Goal: Unclear

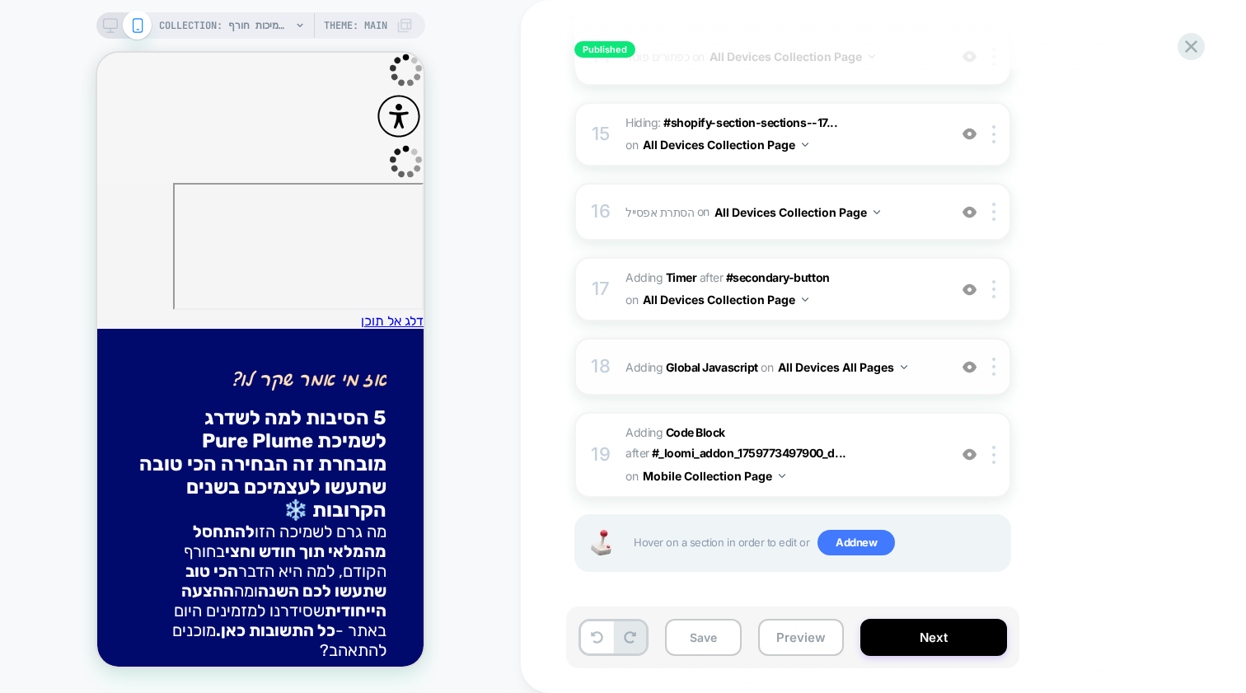
click at [629, 359] on span "Adding Global Javascript on All Devices All Pages" at bounding box center [782, 367] width 314 height 24
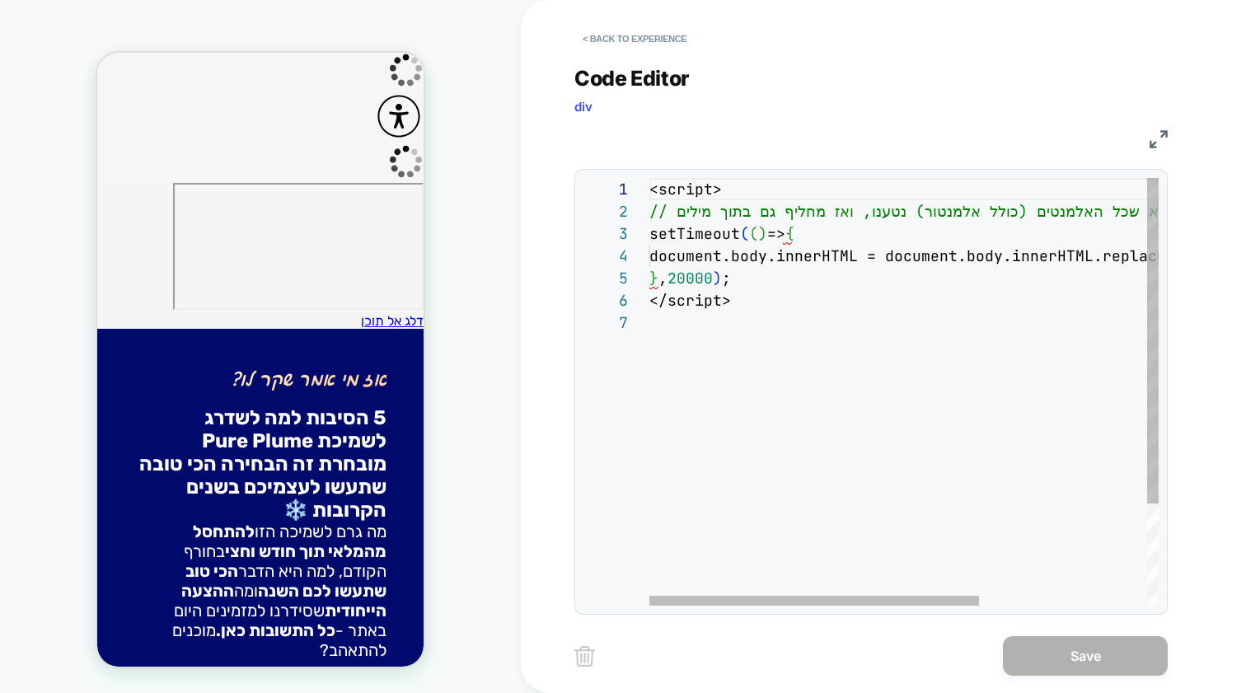
scroll to position [111, 54]
click at [699, 302] on span "</script>" at bounding box center [690, 300] width 82 height 19
click at [765, 280] on div "} , 20000 ) ;" at bounding box center [1033, 278] width 768 height 22
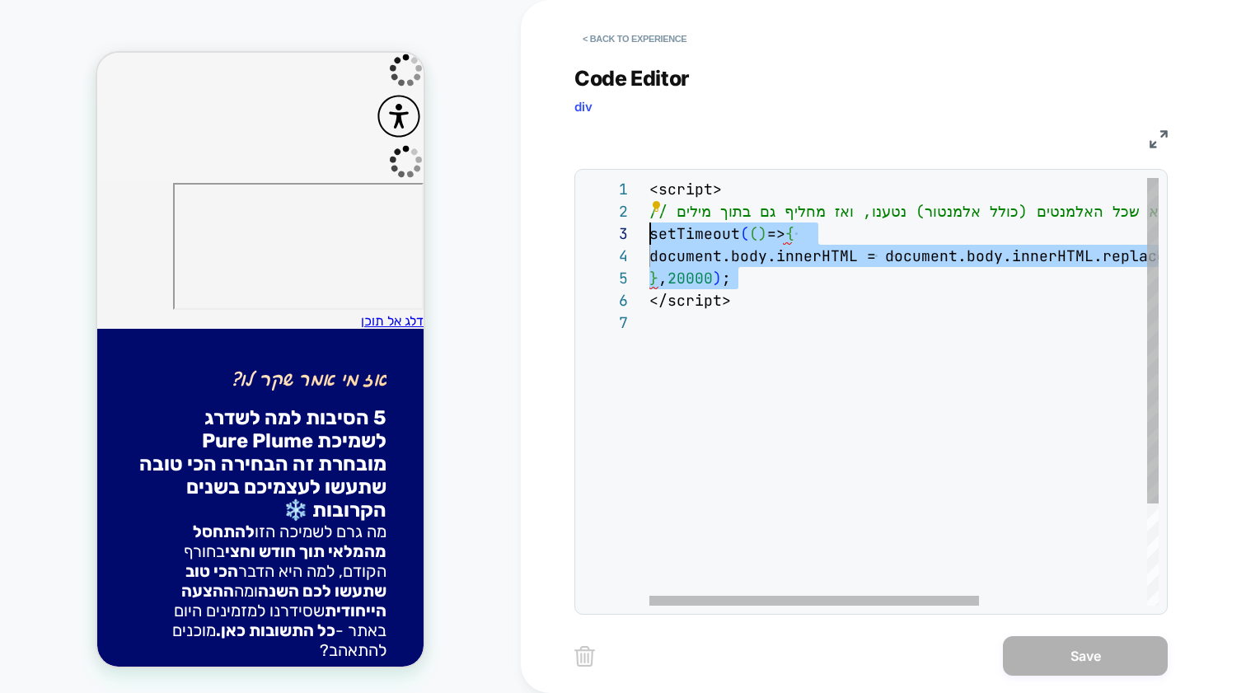
scroll to position [44, 0]
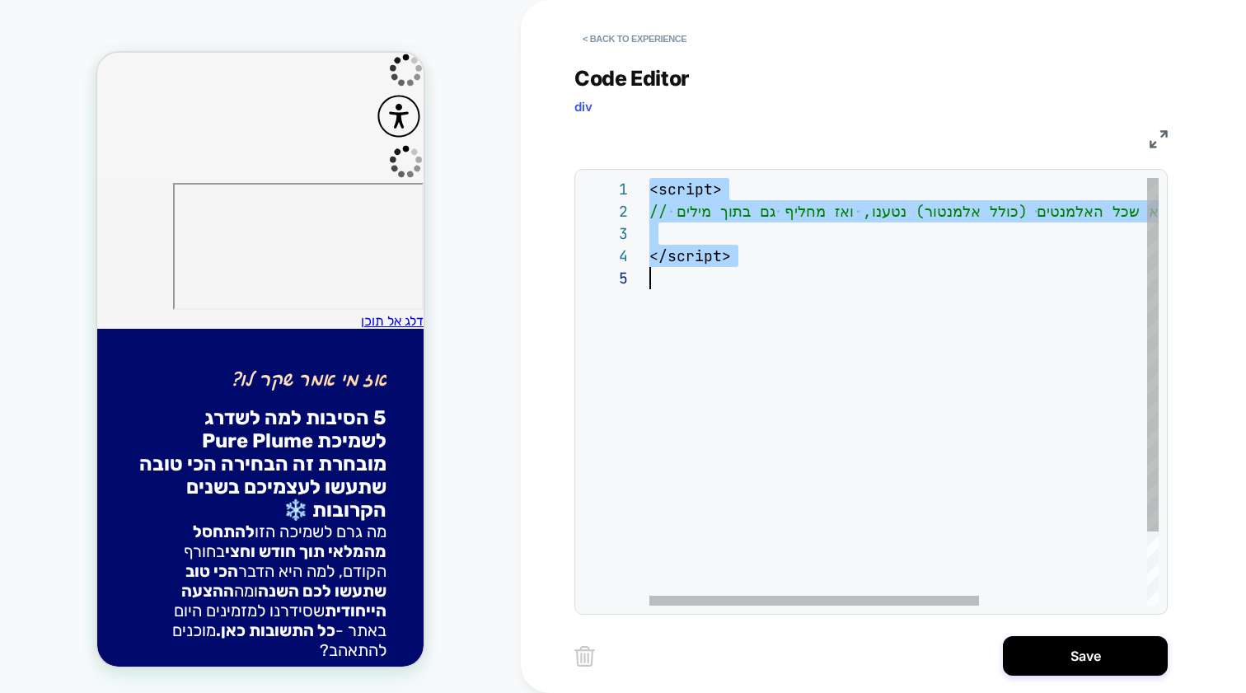
type textarea "**********"
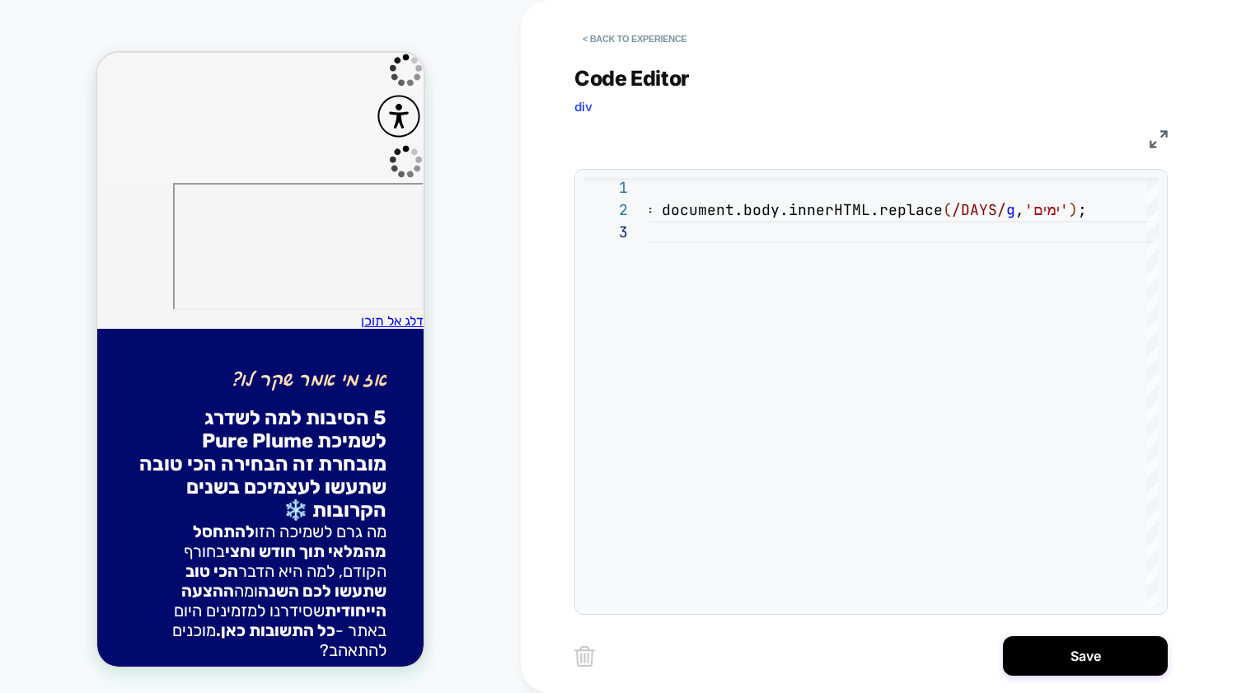
scroll to position [0, 0]
click at [292, 406] on h2 "5 ה ס י ב ו ת ל מ ה ל ש ד ר ג ל ש מ י כ ת P u r e P l u m e מ ו ב ח ר ת ז ה ה ב…" at bounding box center [260, 468] width 252 height 124
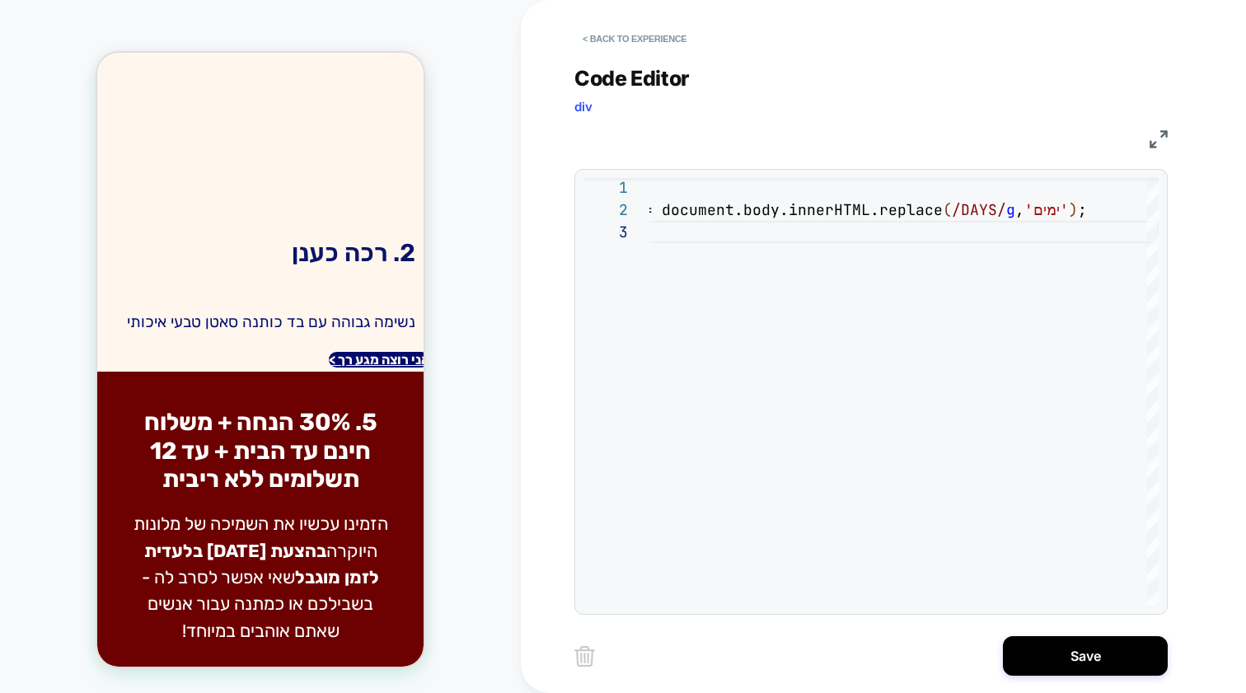
scroll to position [1501, 0]
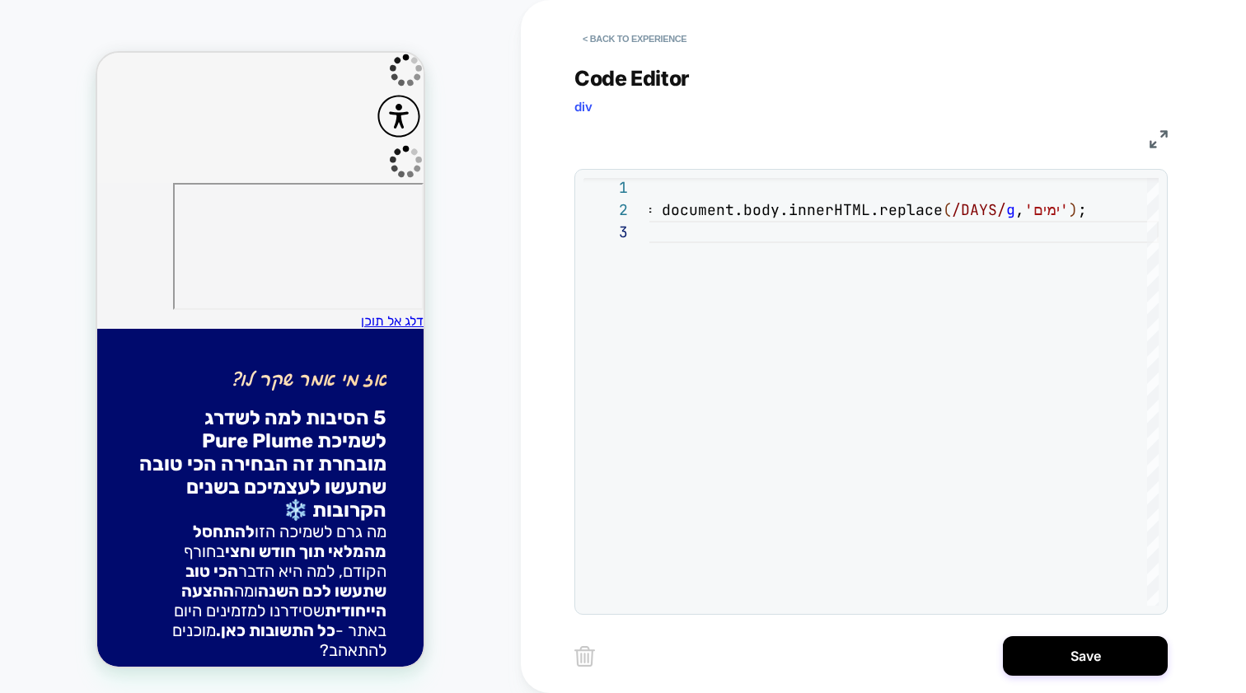
scroll to position [0, 0]
click at [614, 30] on button "< Back to experience" at bounding box center [634, 39] width 120 height 26
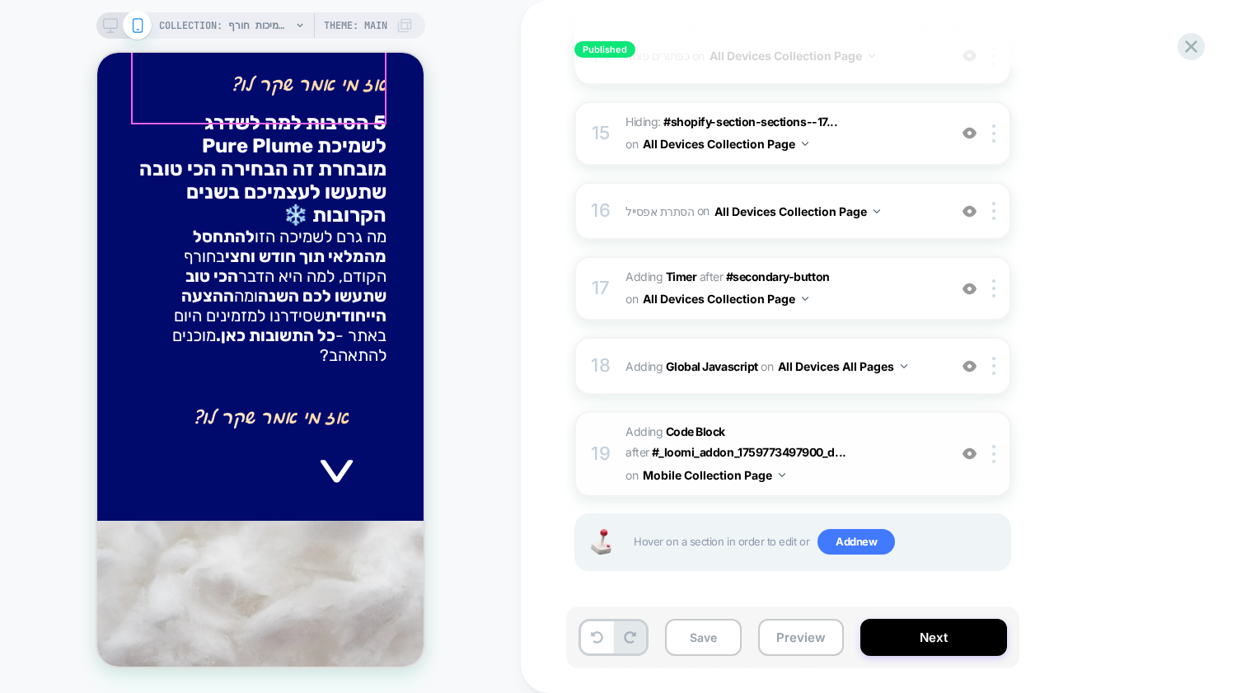
scroll to position [1290, 0]
click at [619, 271] on div "17 #_loomi_addon_1759773497900_dup1759775993 Adding Timer AFTER #secondary-butt…" at bounding box center [792, 289] width 437 height 64
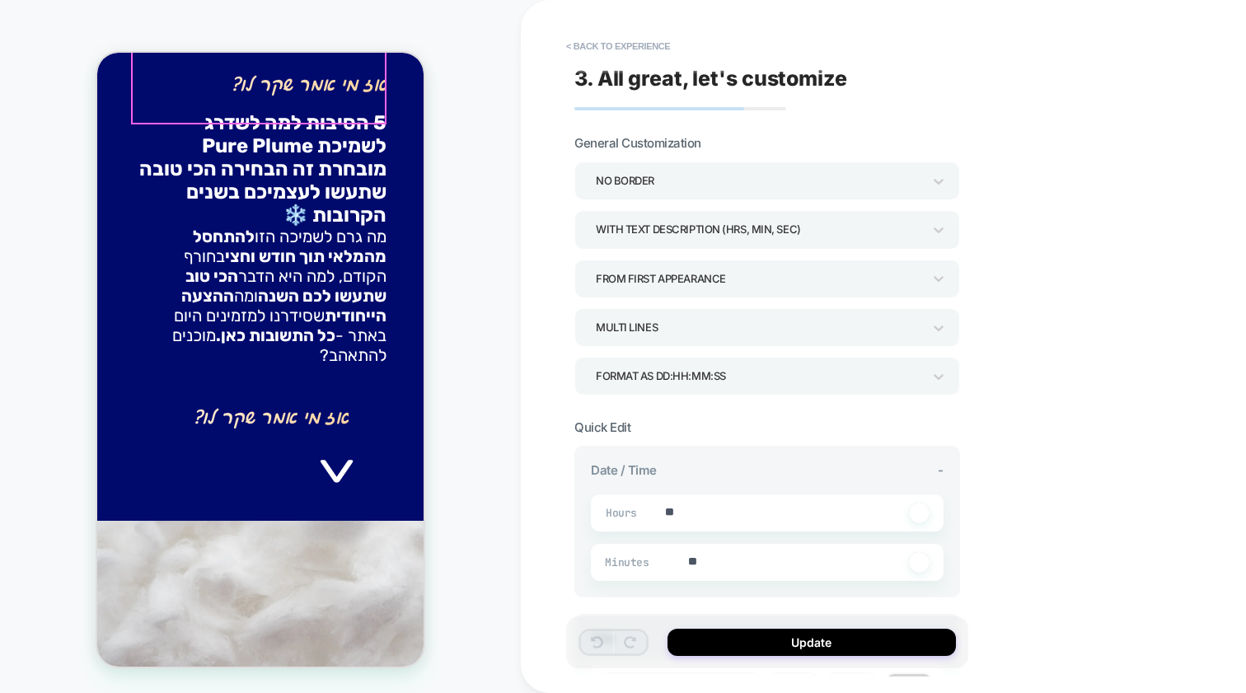
scroll to position [1747, 0]
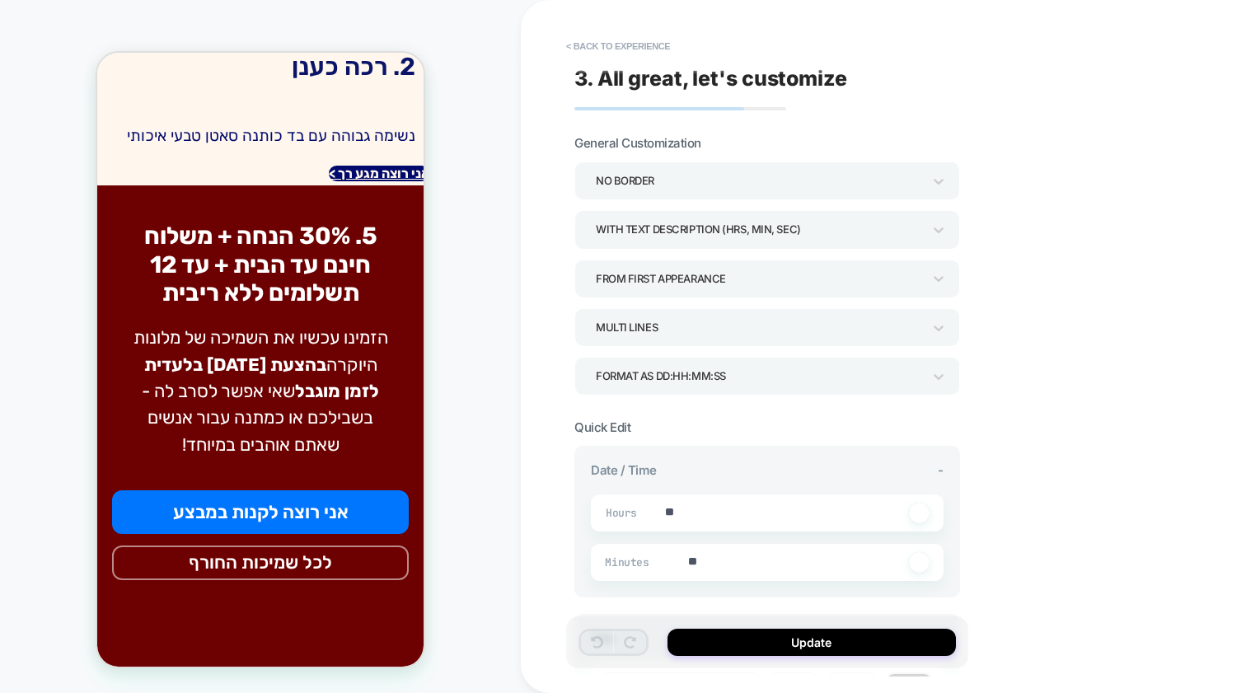
type textarea "*"
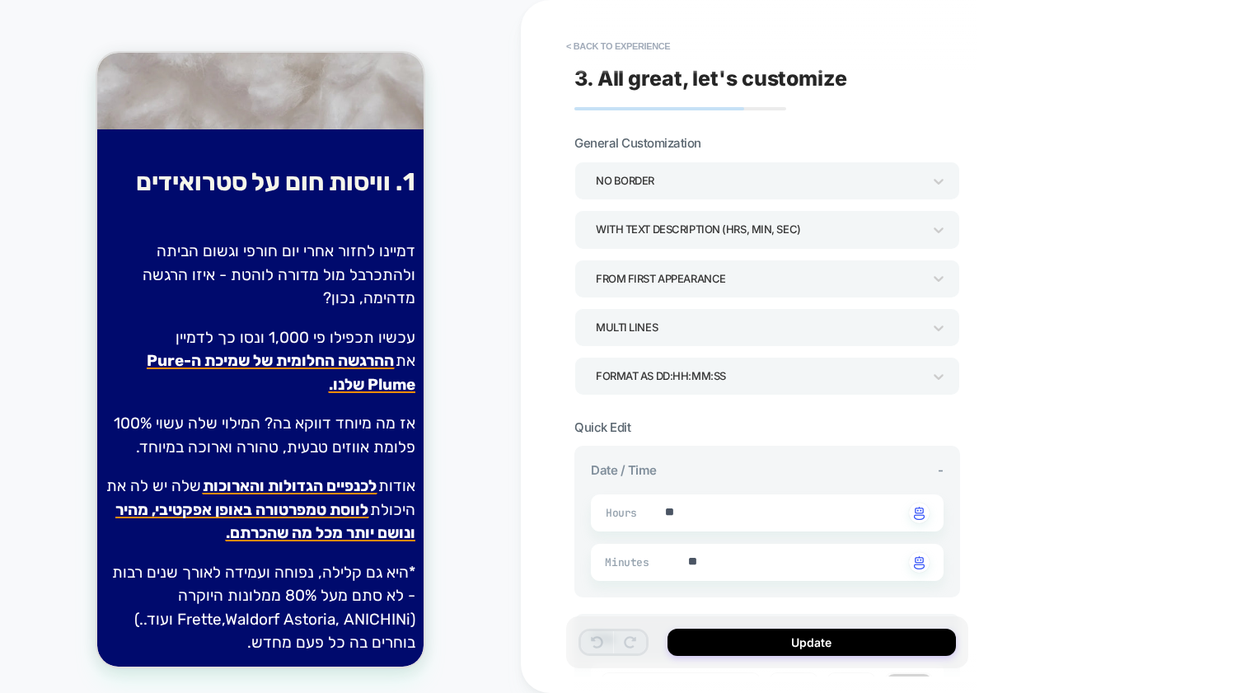
scroll to position [826, 0]
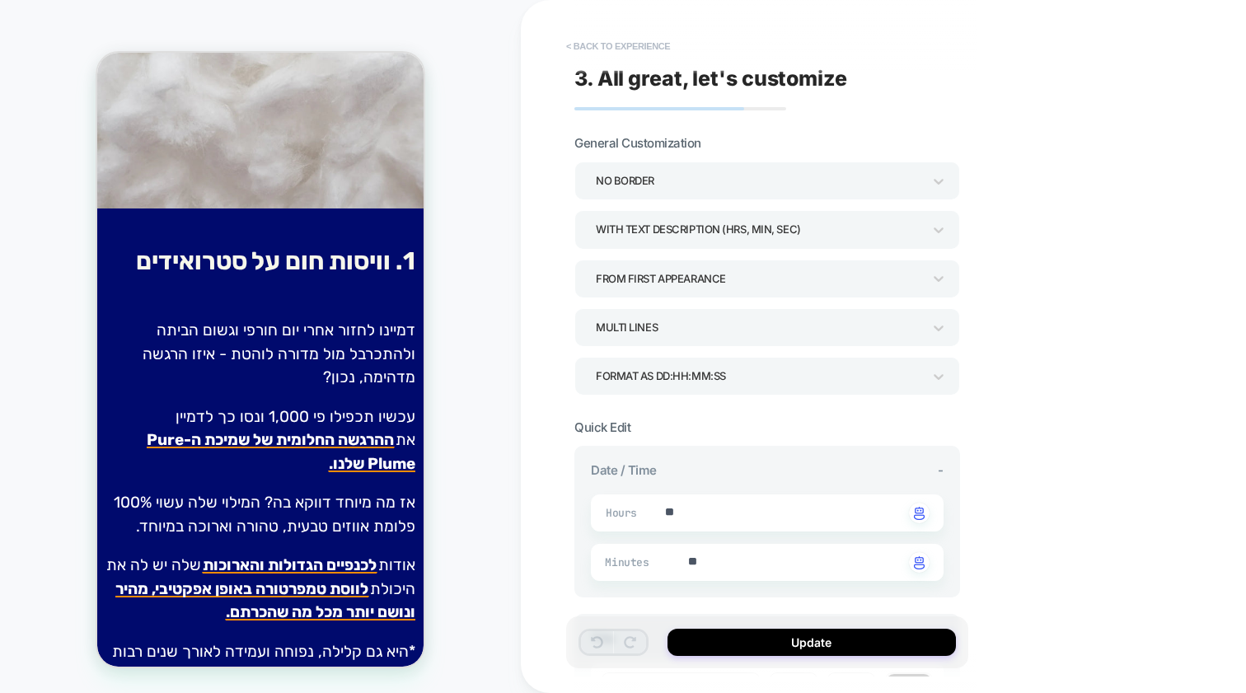
click at [636, 51] on button "< Back to experience" at bounding box center [618, 46] width 120 height 26
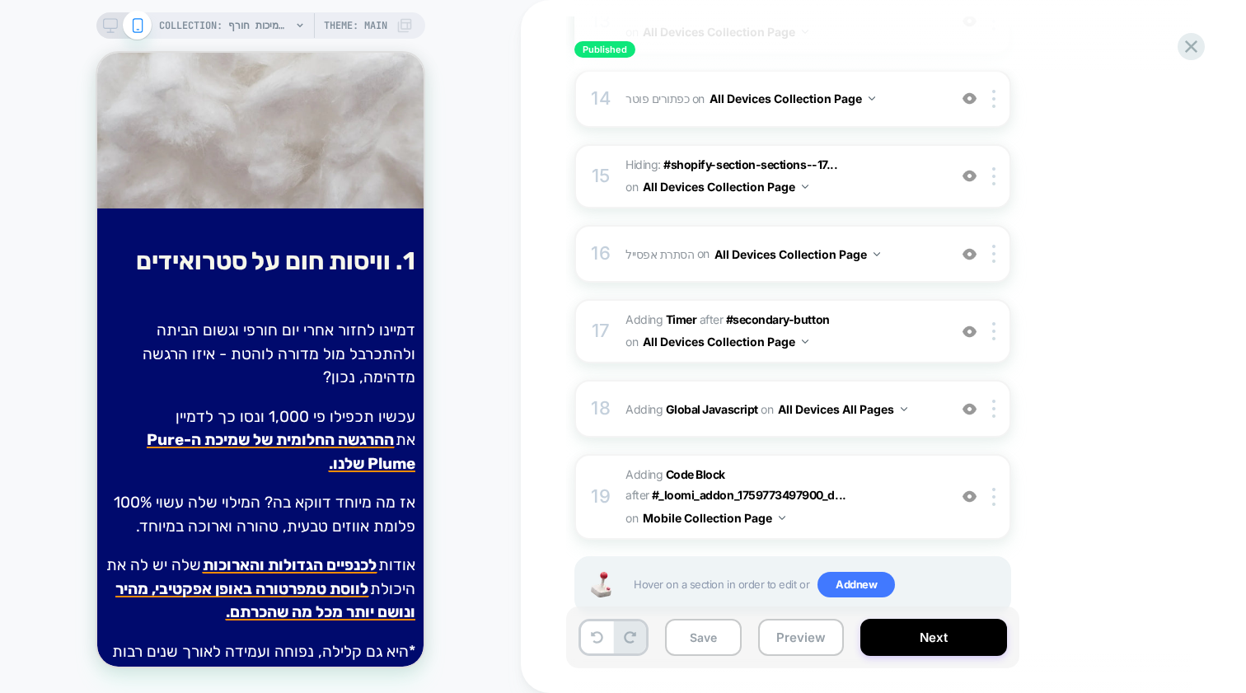
scroll to position [1279, 0]
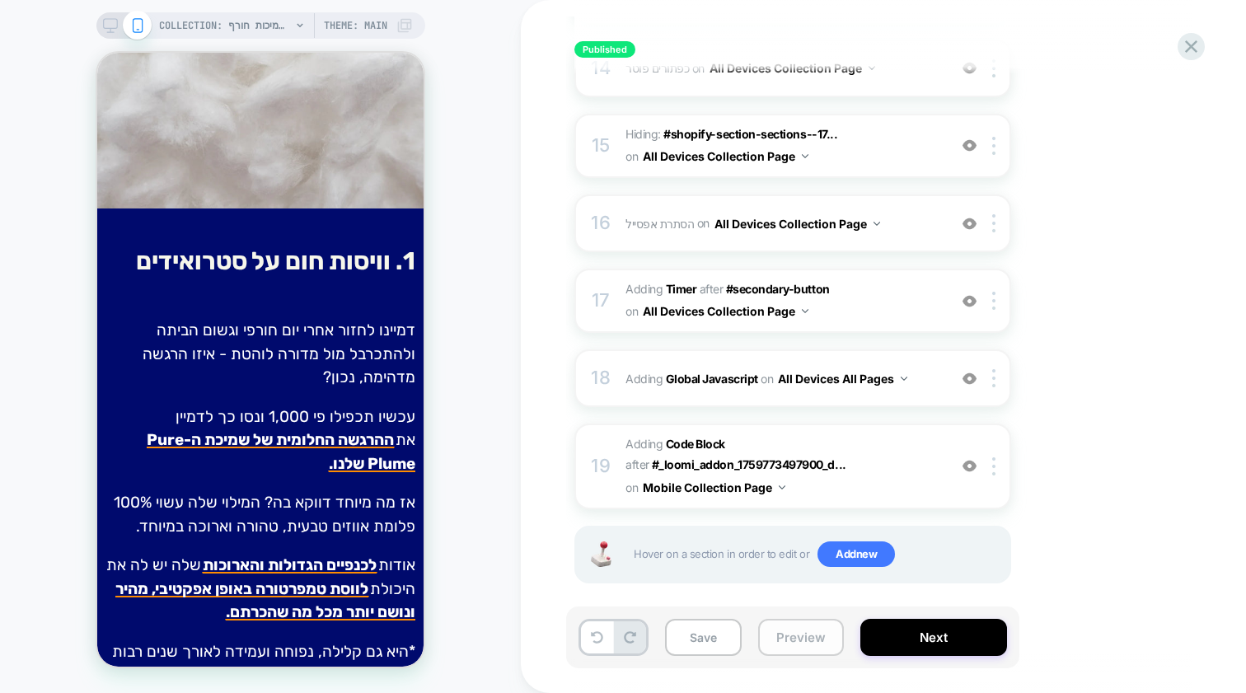
click at [798, 642] on button "Preview" at bounding box center [801, 637] width 86 height 37
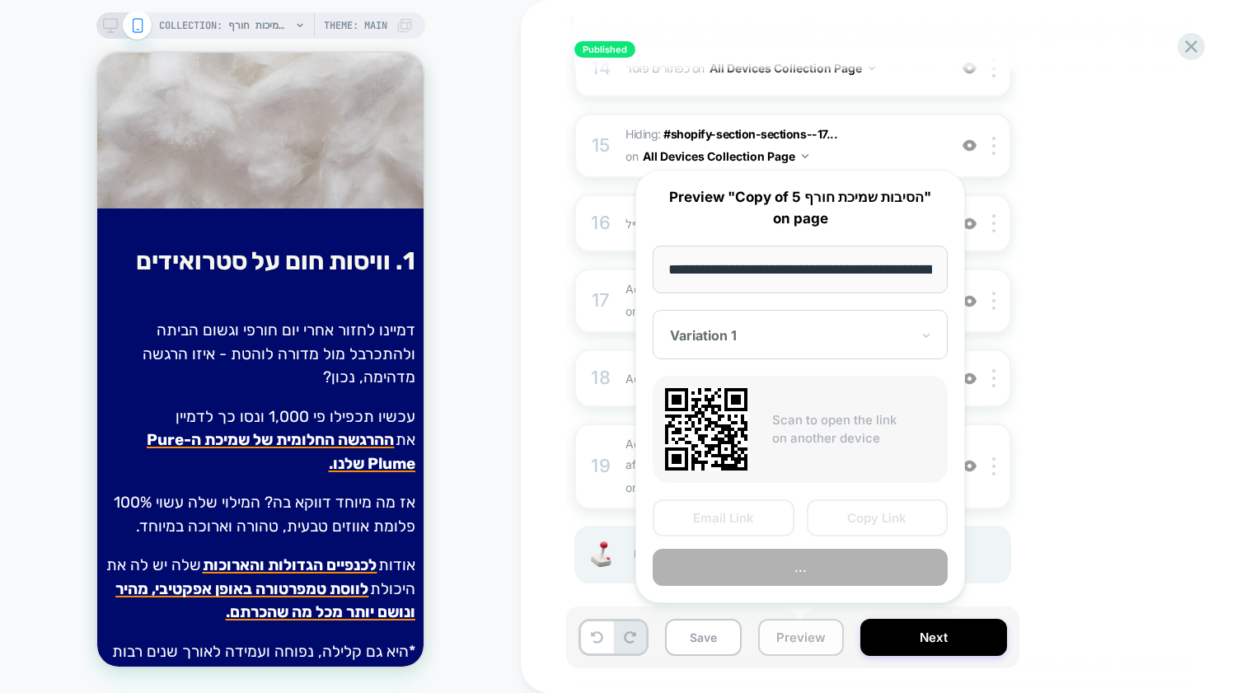
scroll to position [0, 755]
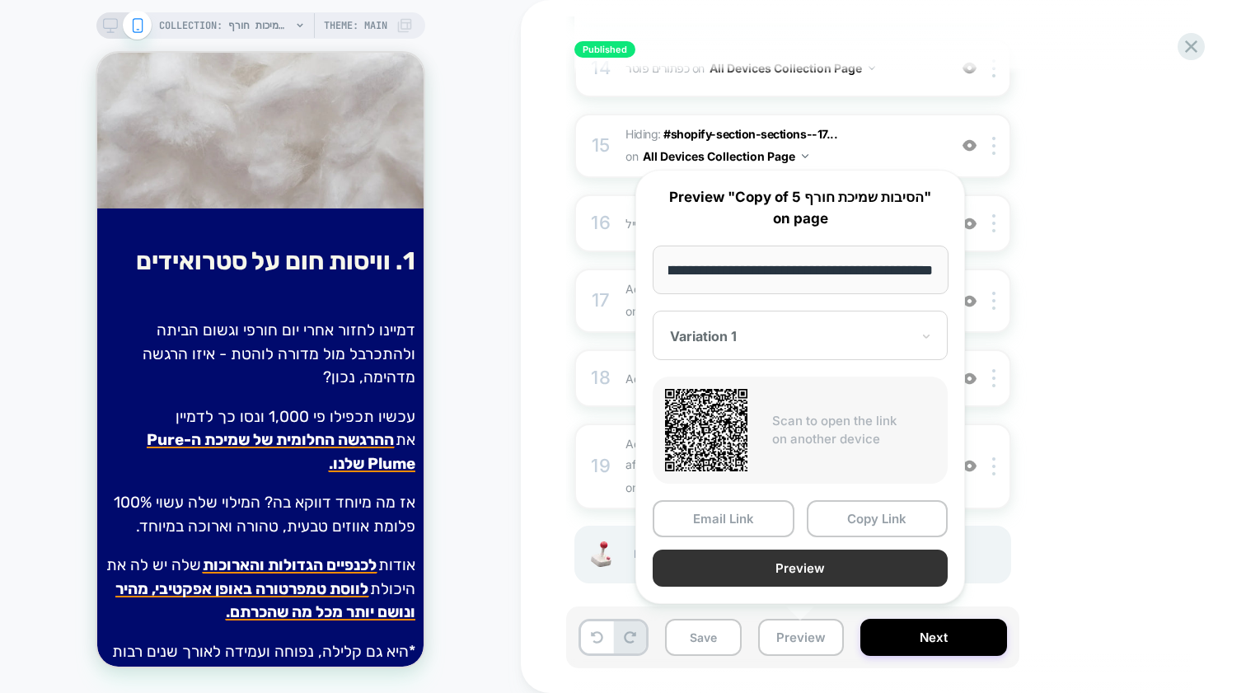
click at [721, 555] on button "Preview" at bounding box center [800, 568] width 295 height 37
